Goal: Download file/media

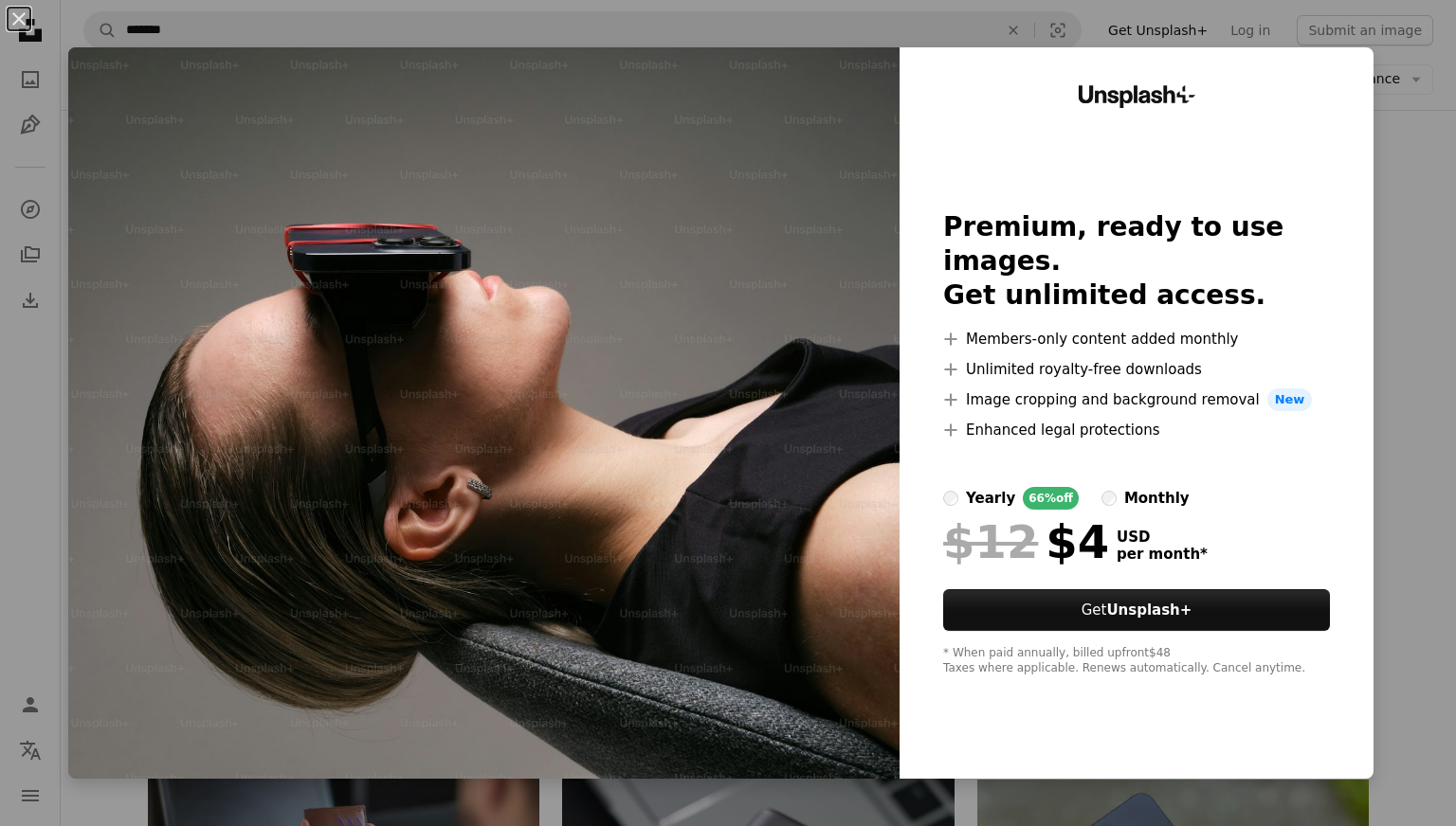
scroll to position [28005, 0]
click at [455, 438] on img at bounding box center [484, 413] width 831 height 731
click at [1401, 135] on div "An X shape Unsplash+ Premium, ready to use images. Get unlimited access. A plus…" at bounding box center [728, 413] width 1456 height 826
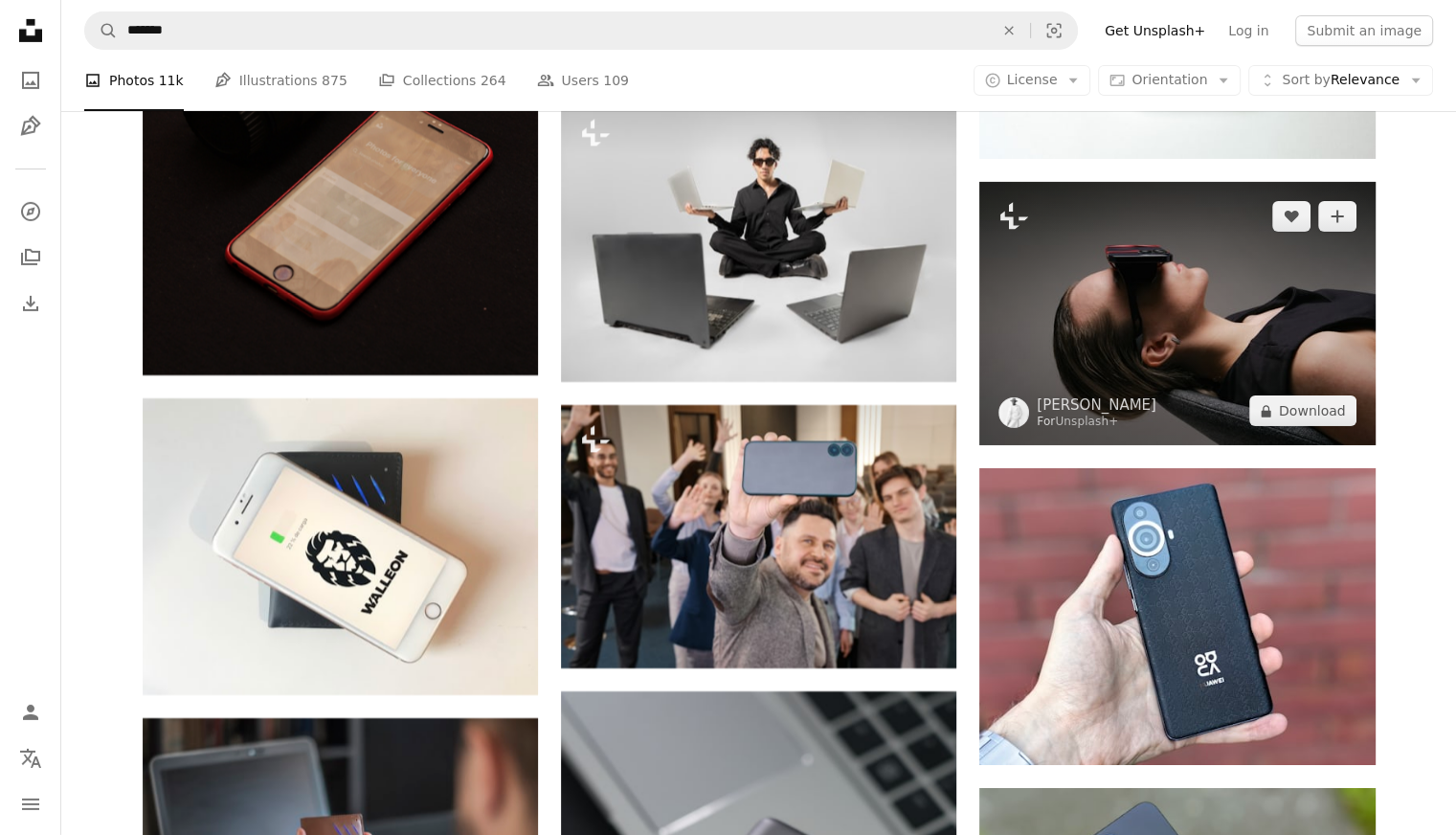
click at [1151, 301] on img at bounding box center [1177, 313] width 396 height 263
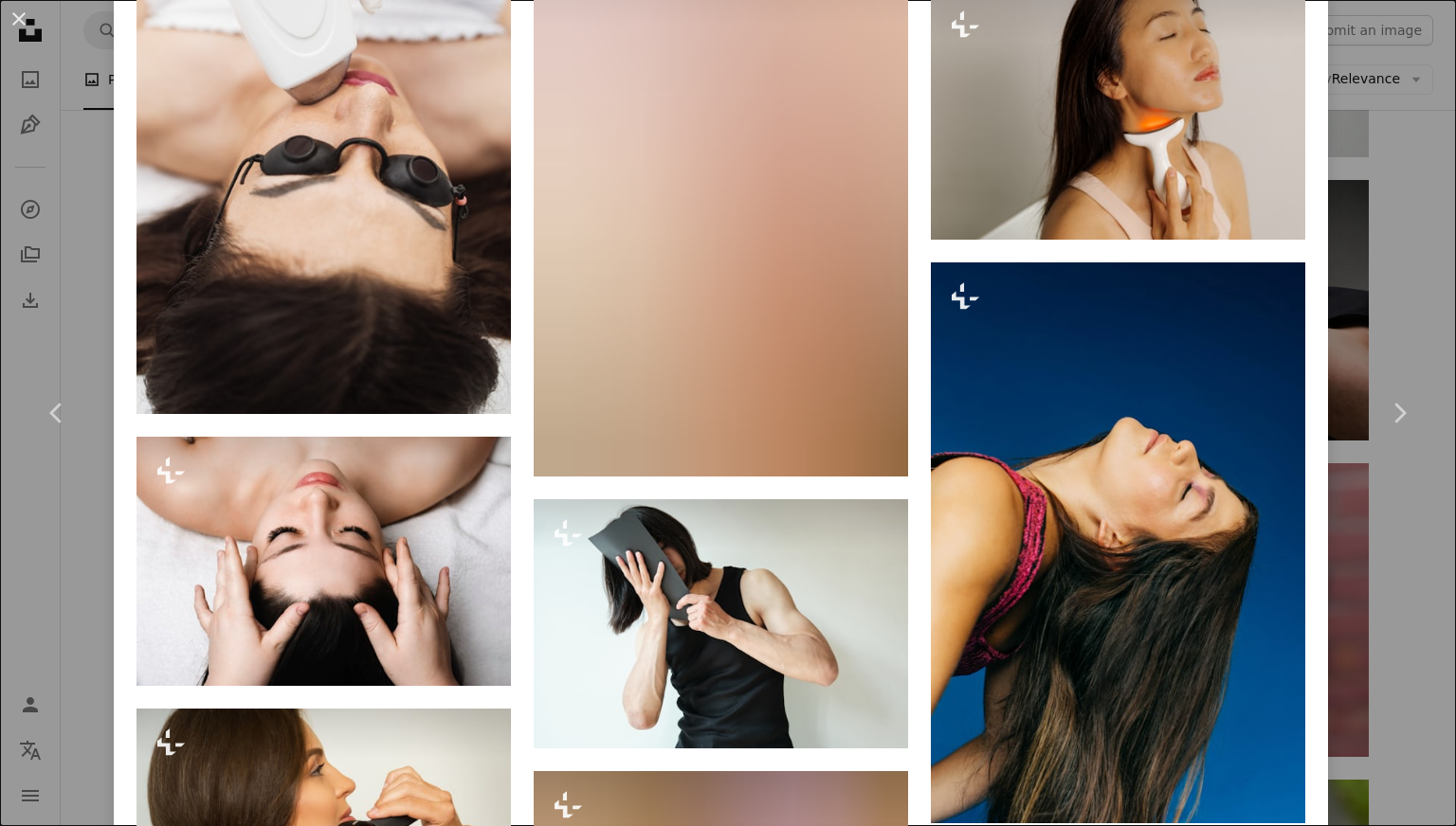
scroll to position [2748, 0]
